Goal: Information Seeking & Learning: Check status

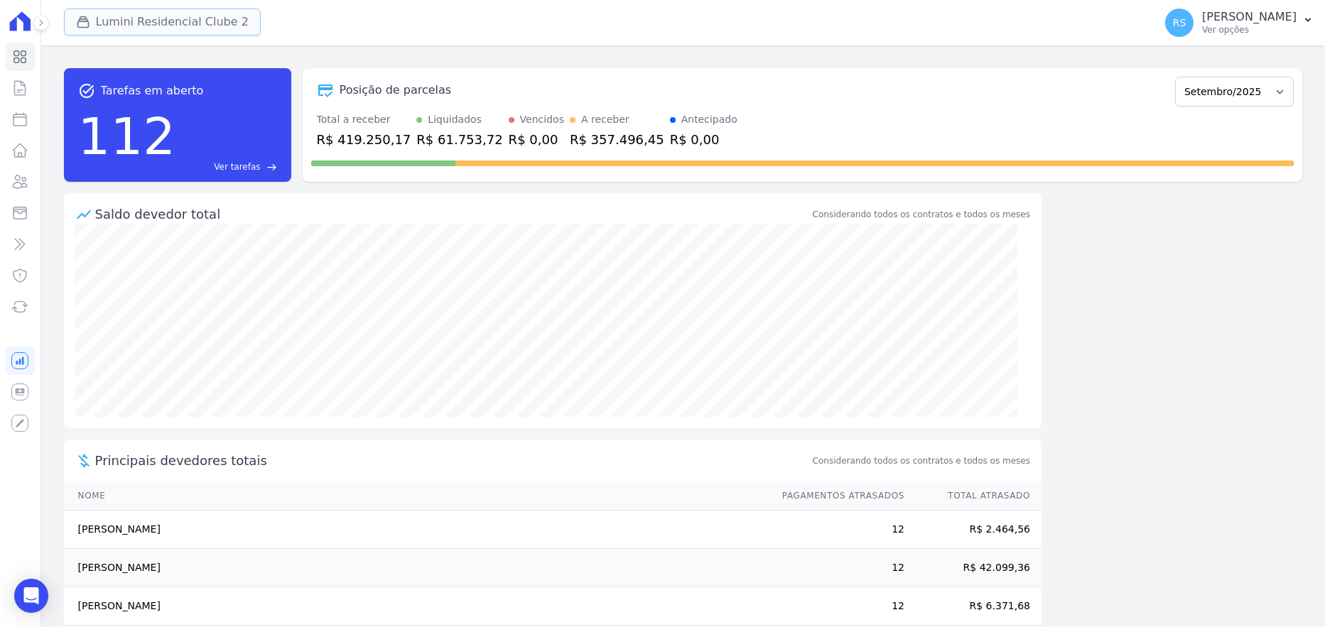
click at [149, 20] on button "Lumini Residencial Clube 2" at bounding box center [162, 22] width 197 height 27
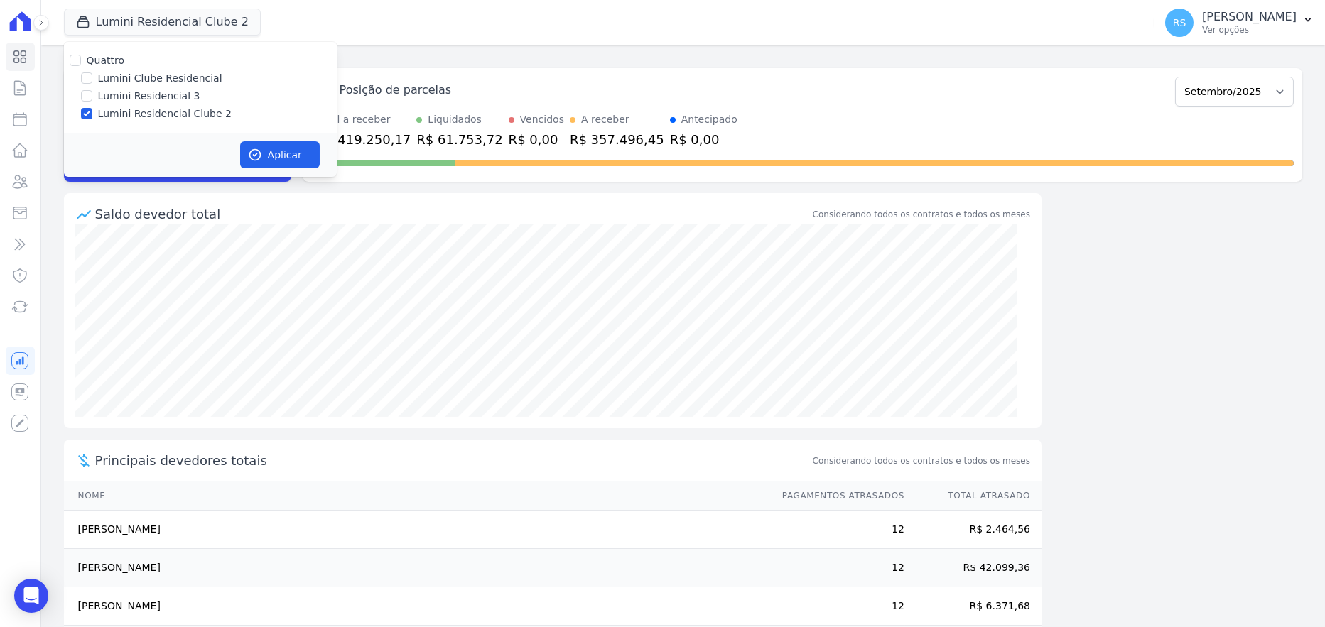
click at [144, 71] on label "Lumini Clube Residencial" at bounding box center [160, 78] width 124 height 15
click at [92, 72] on input "Lumini Clube Residencial" at bounding box center [86, 77] width 11 height 11
checkbox input "true"
click at [129, 124] on div "Quattro Lumini Clube Residencial Lumini Residencial 3 Lumini Residencial Clube 2" at bounding box center [200, 87] width 273 height 91
click at [123, 118] on label "Lumini Residencial Clube 2" at bounding box center [165, 114] width 134 height 15
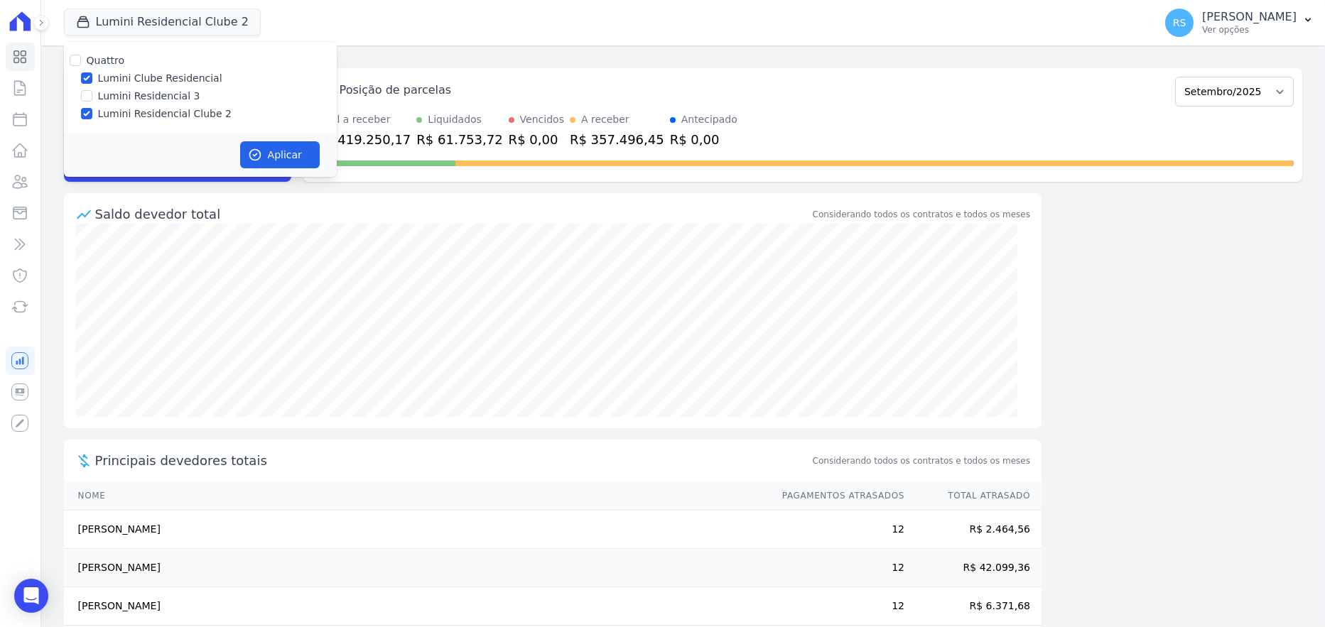
click at [92, 118] on input "Lumini Residencial Clube 2" at bounding box center [86, 113] width 11 height 11
checkbox input "false"
click at [273, 164] on button "Aplicar" at bounding box center [280, 154] width 80 height 27
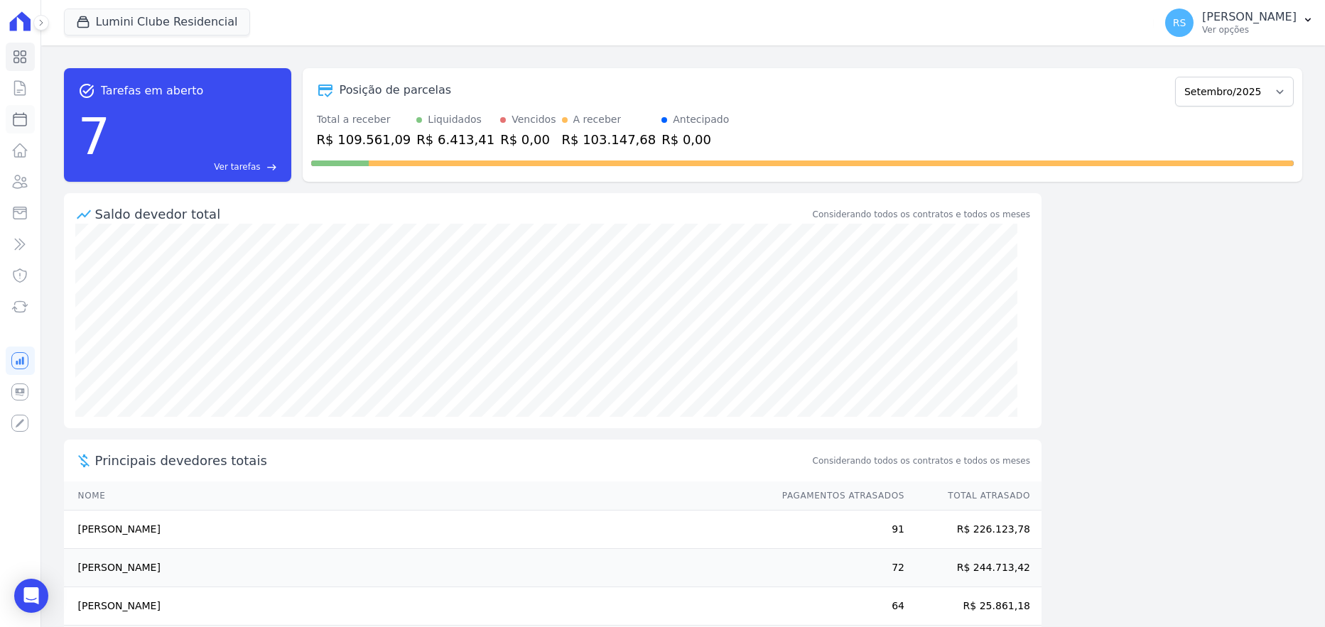
click at [23, 118] on icon at bounding box center [19, 119] width 17 height 17
select select
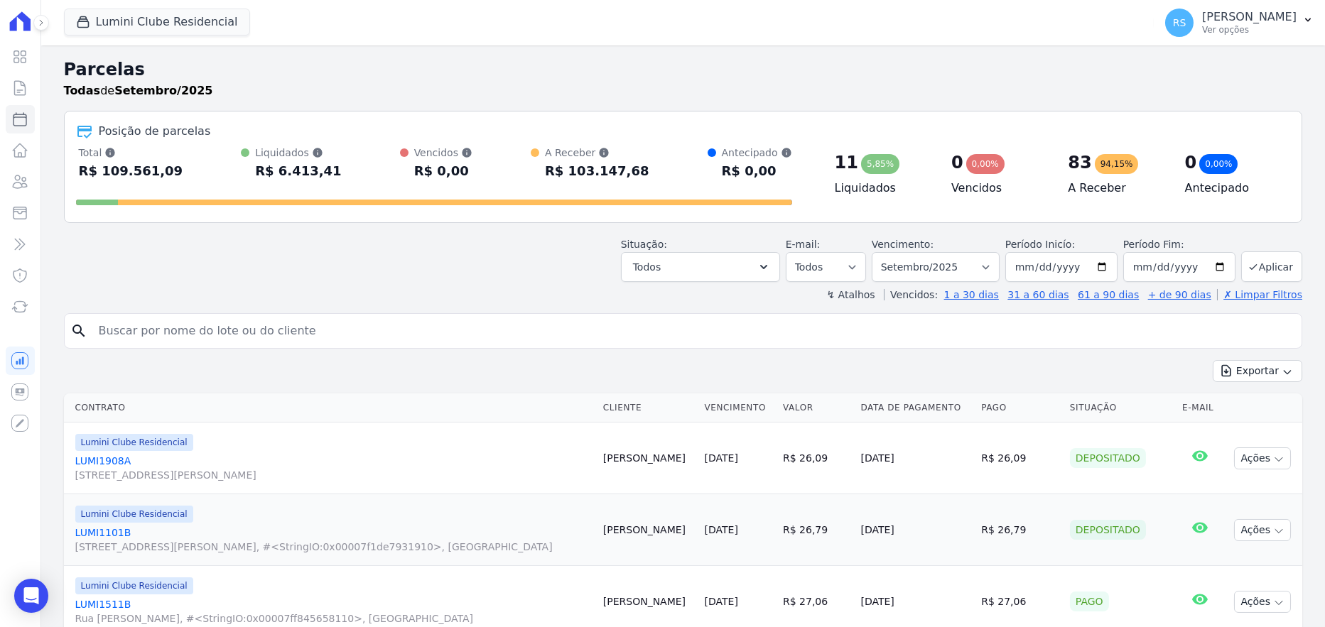
click at [285, 328] on input "search" at bounding box center [692, 331] width 1205 height 28
paste input "[PERSON_NAME]"
type input "[PERSON_NAME]"
click at [278, 327] on input "[PERSON_NAME]" at bounding box center [692, 331] width 1205 height 28
select select
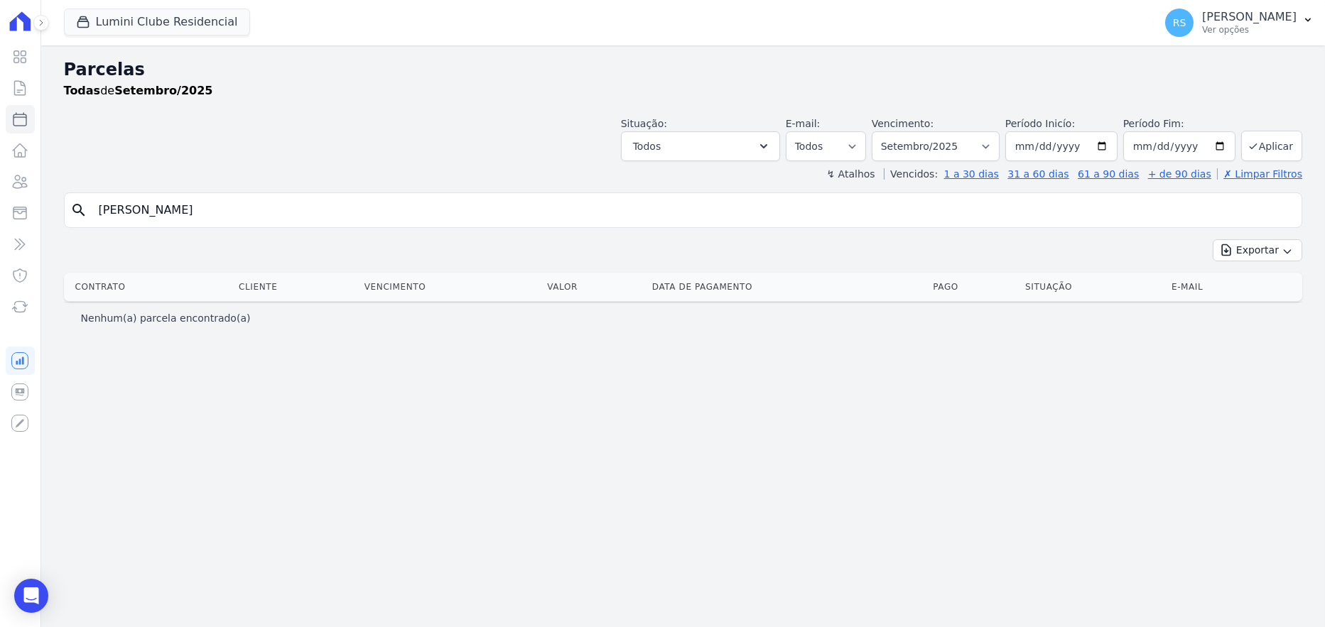
click at [388, 68] on h2 "Parcelas" at bounding box center [683, 70] width 1238 height 26
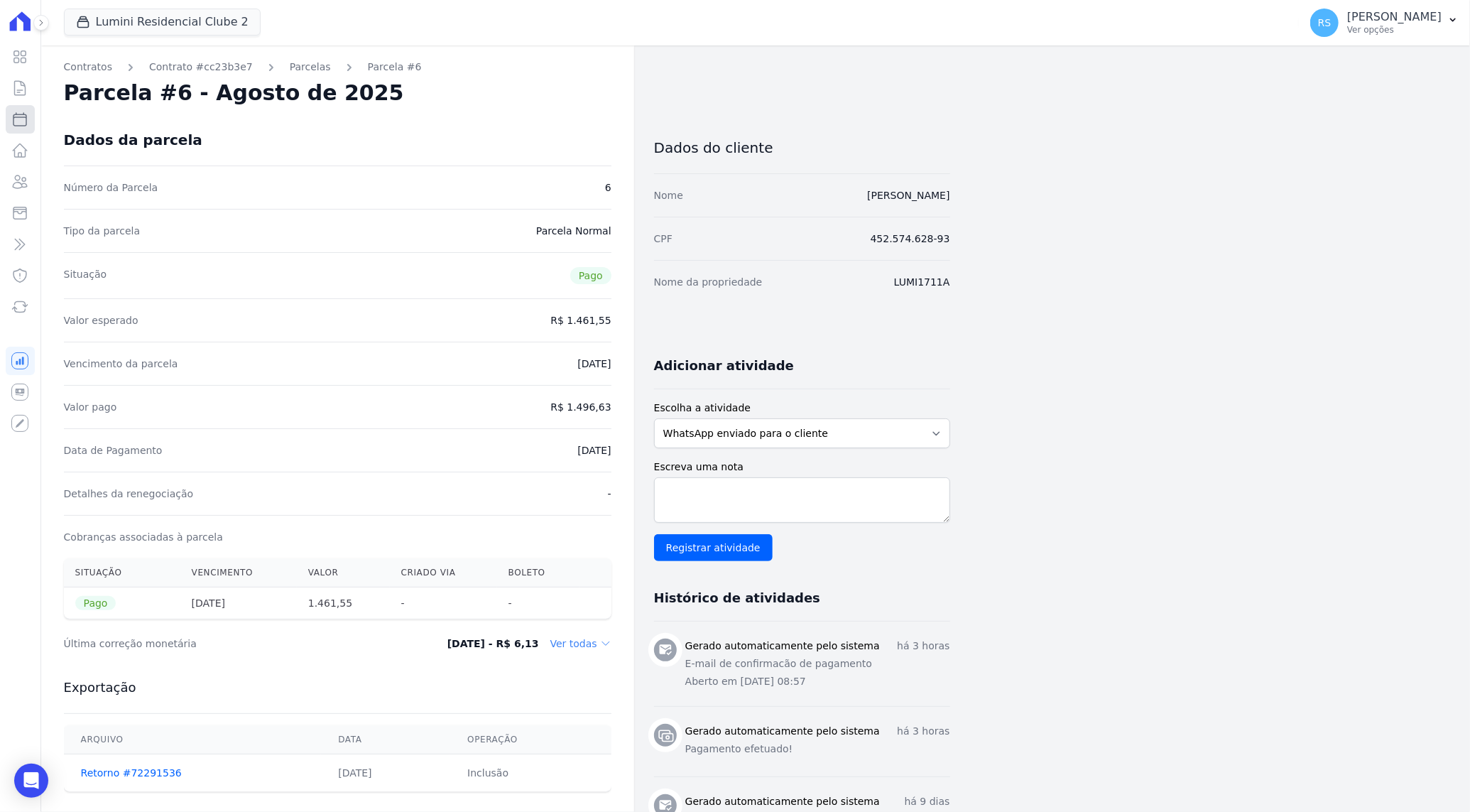
click at [22, 119] on icon at bounding box center [19, 119] width 17 height 17
click at [204, 20] on button "Lumini Residencial Clube 2" at bounding box center [162, 22] width 197 height 27
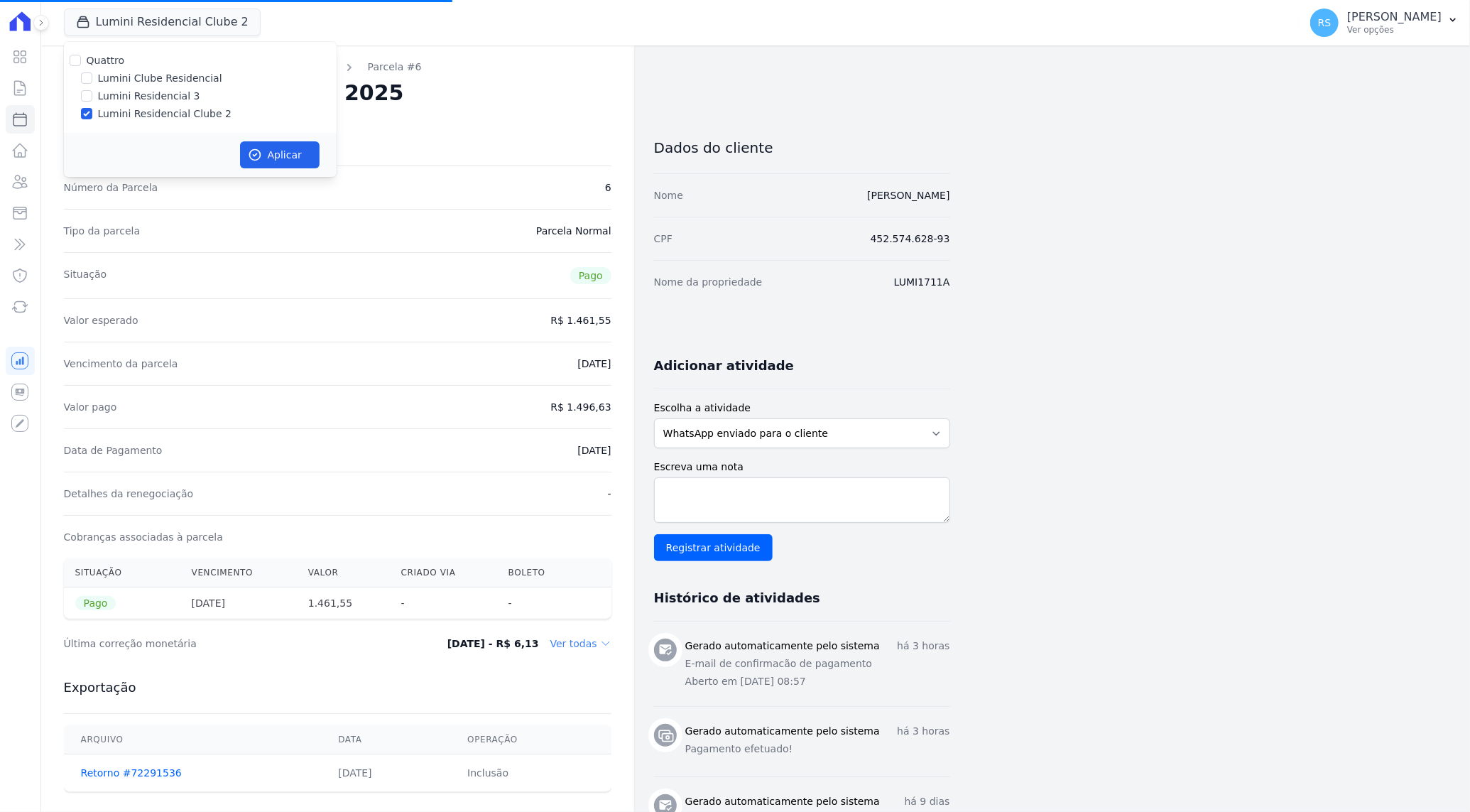
click at [188, 80] on label "Lumini Clube Residencial" at bounding box center [160, 78] width 124 height 15
click at [92, 80] on input "Lumini Clube Residencial" at bounding box center [86, 77] width 11 height 11
checkbox input "true"
click at [167, 110] on label "Lumini Residencial Clube 2" at bounding box center [165, 114] width 134 height 15
click at [92, 110] on input "Lumini Residencial Clube 2" at bounding box center [86, 113] width 11 height 11
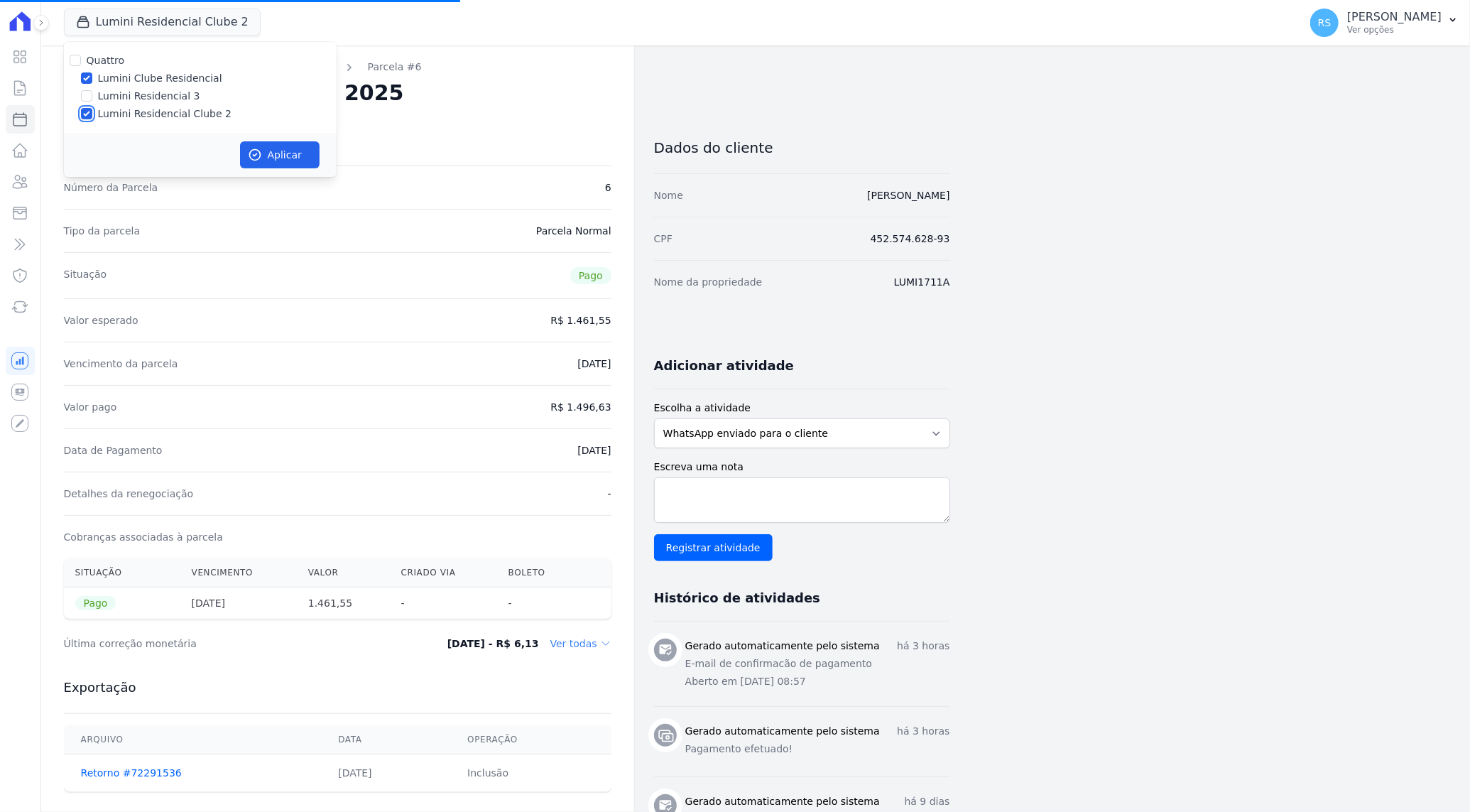
checkbox input "false"
click at [283, 158] on button "Aplicar" at bounding box center [280, 154] width 80 height 27
select select
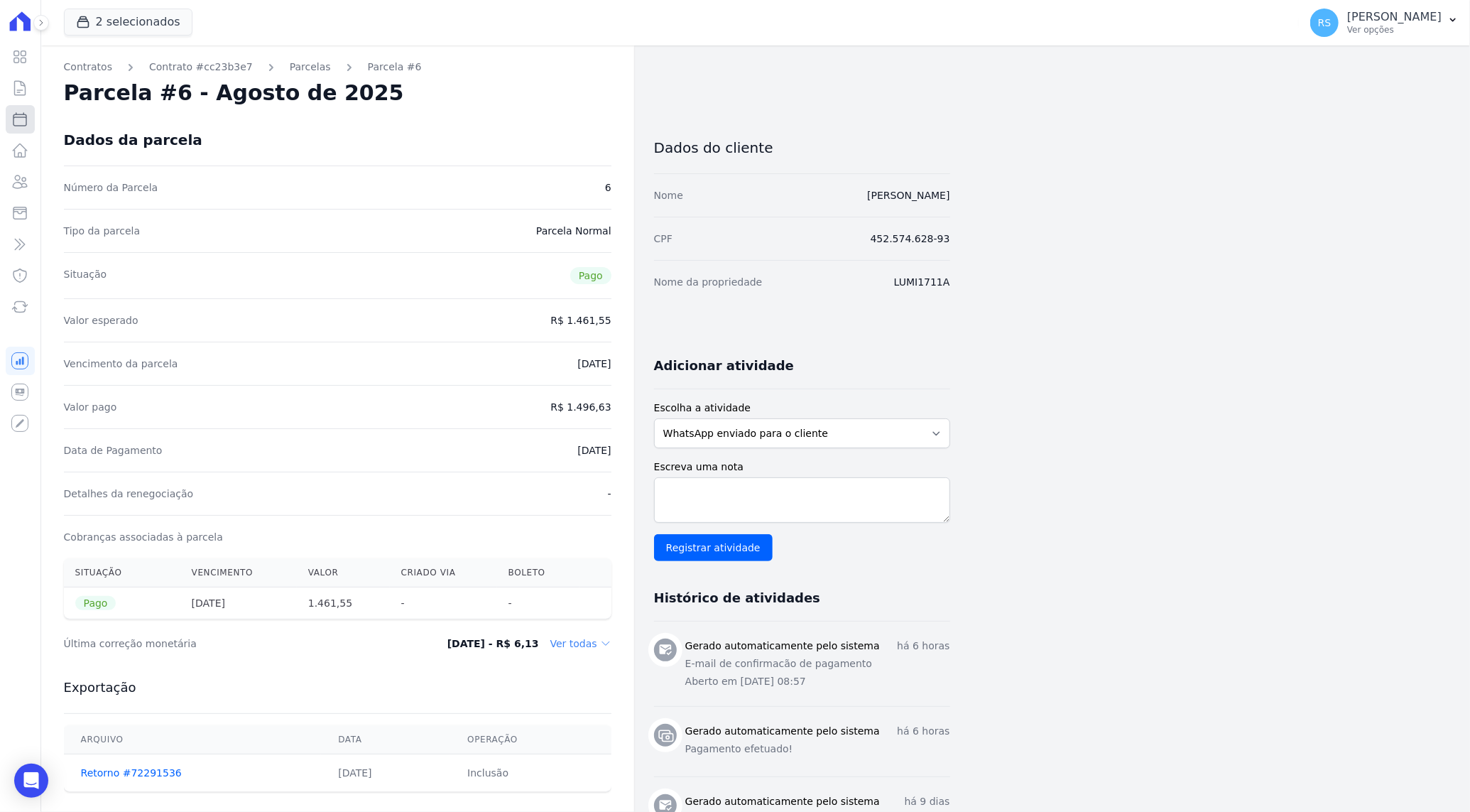
click at [18, 124] on icon at bounding box center [19, 119] width 17 height 17
select select
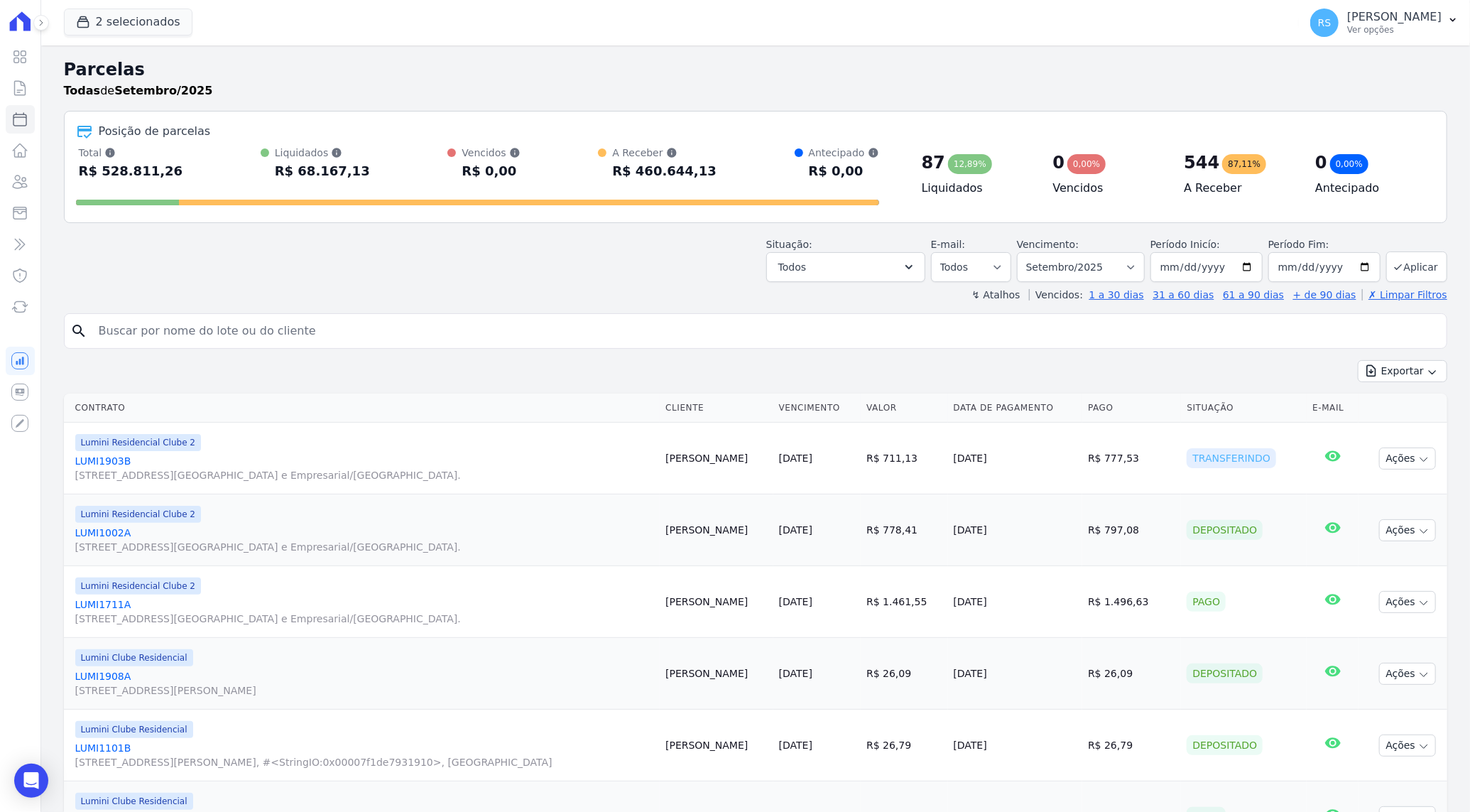
click at [406, 346] on div "search" at bounding box center [756, 331] width 1384 height 36
click at [219, 344] on input "search" at bounding box center [765, 331] width 1351 height 28
paste input "[PERSON_NAME]"
type input "[PERSON_NAME]"
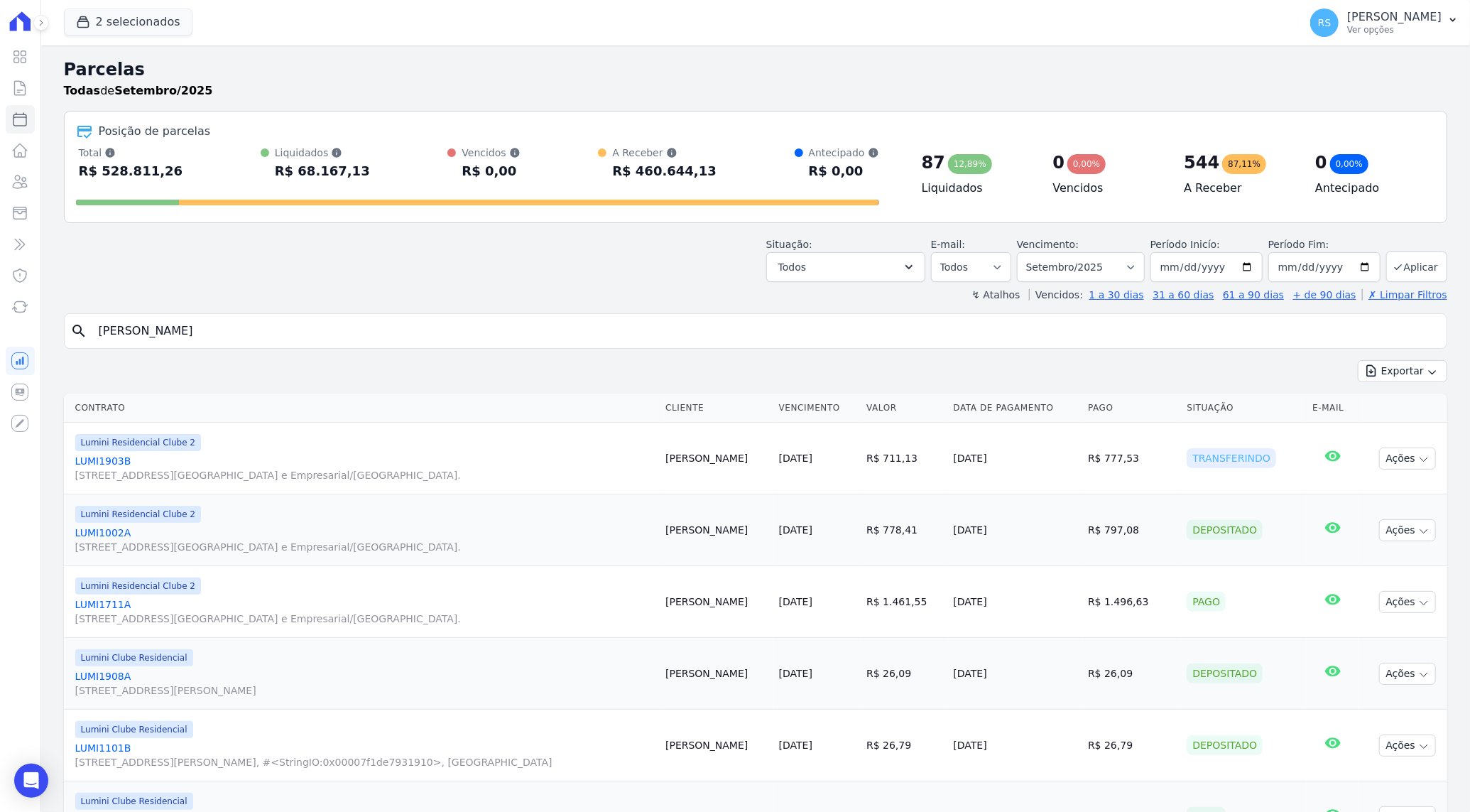
click at [337, 344] on input "[PERSON_NAME]" at bounding box center [765, 331] width 1351 height 28
select select
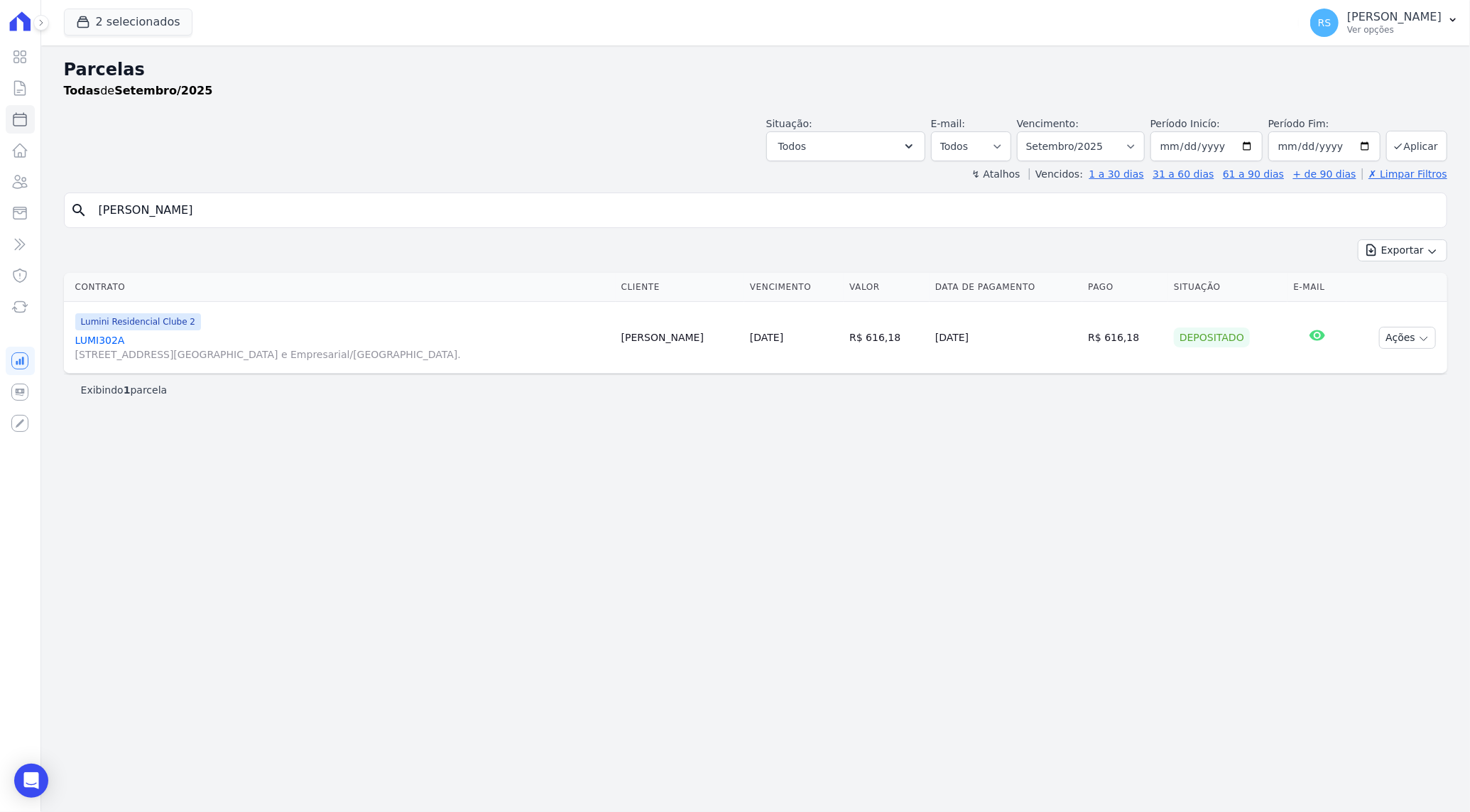
click at [627, 213] on input "[PERSON_NAME]" at bounding box center [765, 210] width 1351 height 28
click at [627, 212] on input "[PERSON_NAME]" at bounding box center [765, 210] width 1351 height 28
paste input "[PERSON_NAME]"
type input "[PERSON_NAME]"
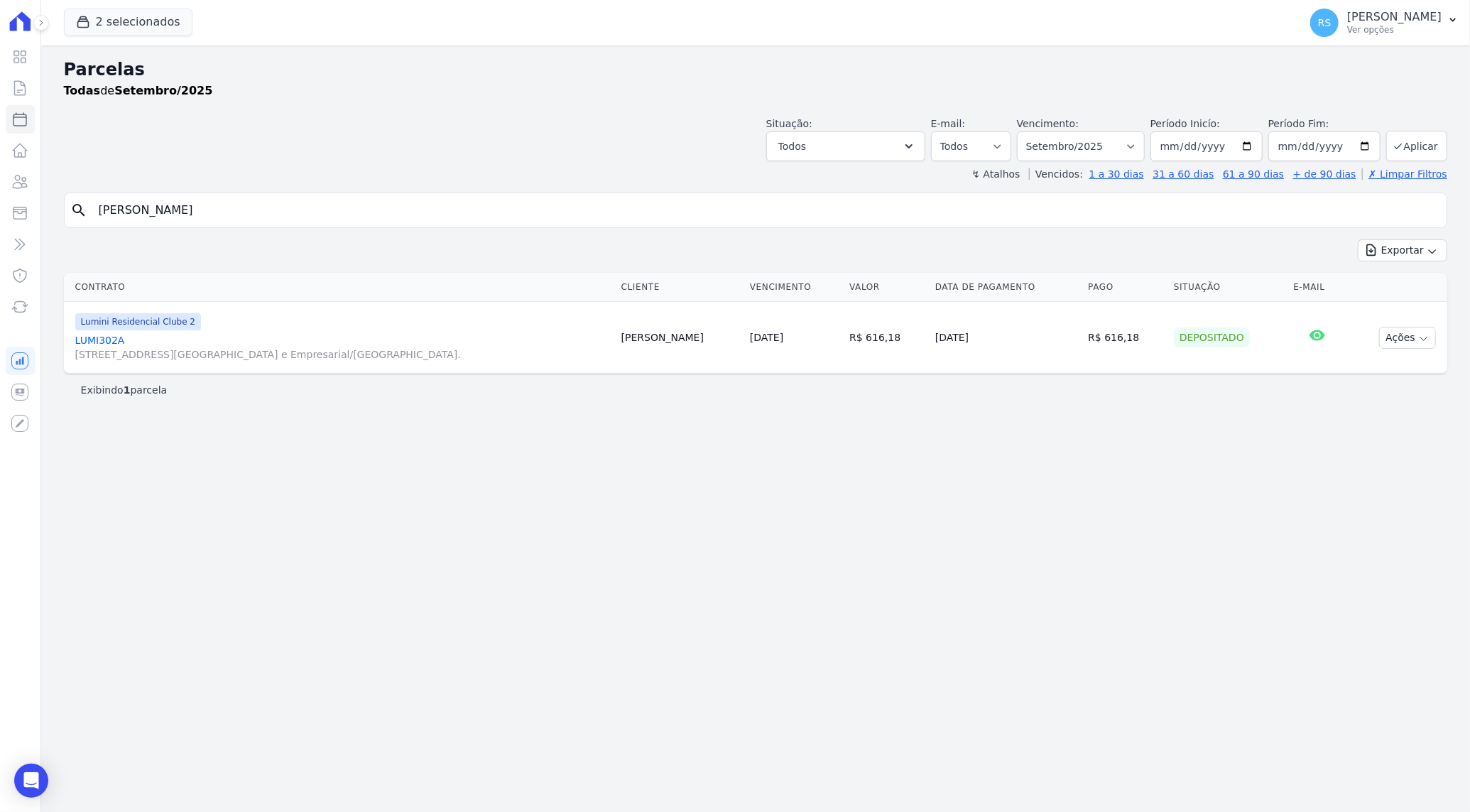
select select
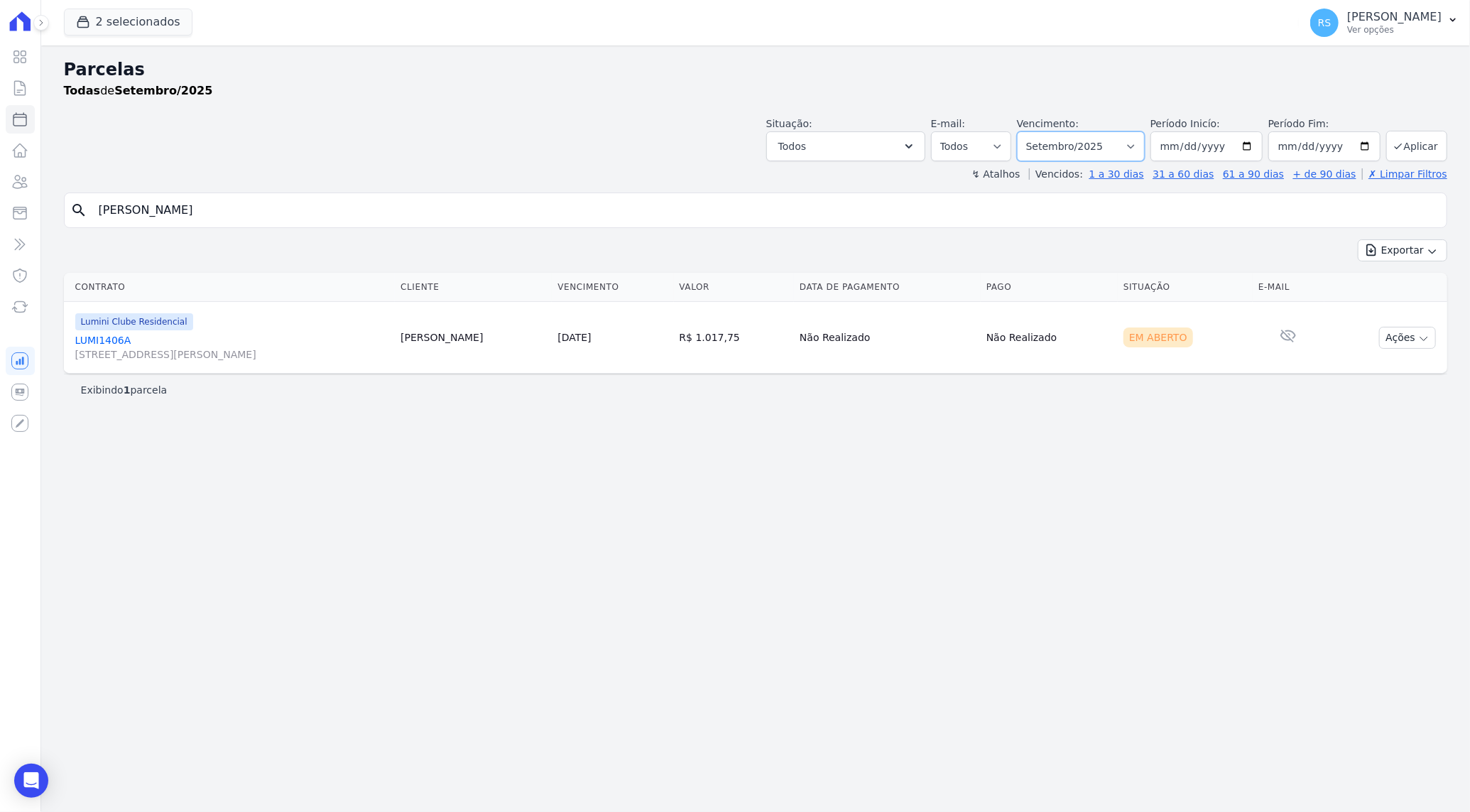
click at [1145, 146] on select "[GEOGRAPHIC_DATA] por período ──────── Todos os meses Dezembro/2021 [GEOGRAPHIC…" at bounding box center [1081, 146] width 128 height 30
select select "08/2025"
click at [1036, 131] on select "[GEOGRAPHIC_DATA] por período ──────── Todos os meses Dezembro/2021 [GEOGRAPHIC…" at bounding box center [1081, 146] width 128 height 30
select select
click at [119, 339] on link "LUMI1406A Rua Heitor de Oliveira, 200, Vila Sul Americana" at bounding box center [235, 347] width 320 height 28
